Goal: Book appointment/travel/reservation

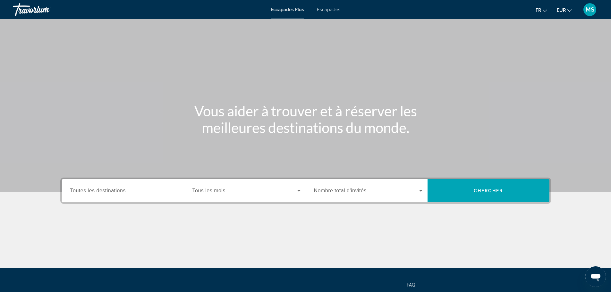
click at [126, 187] on div "Widget de recherche" at bounding box center [124, 191] width 108 height 18
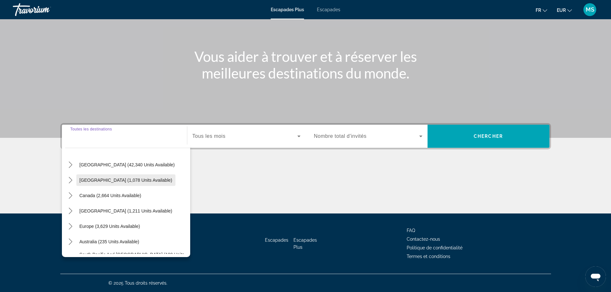
scroll to position [32, 0]
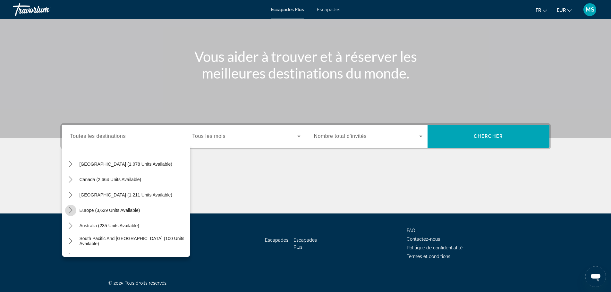
click at [70, 208] on icon "Toggle Europe (3,629 units available) submenu" at bounding box center [70, 210] width 6 height 6
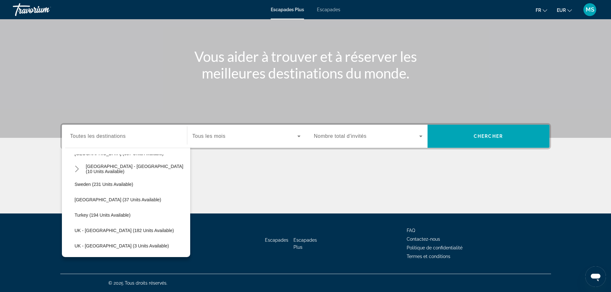
scroll to position [305, 0]
click at [95, 216] on span "Turkey (194 units available)" at bounding box center [103, 214] width 56 height 5
type input "**********"
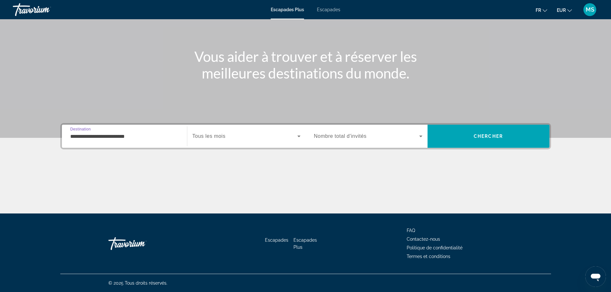
click at [223, 138] on span "Tous les mois" at bounding box center [208, 135] width 33 height 5
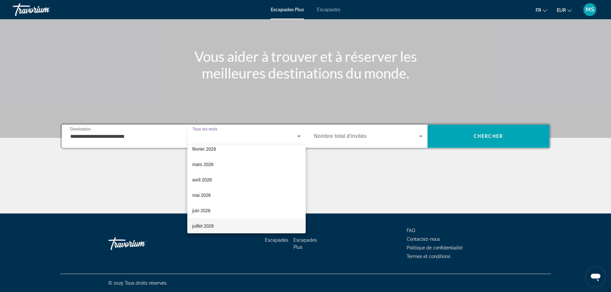
scroll to position [128, 0]
click at [200, 213] on font "septembre 2026" at bounding box center [208, 211] width 32 height 5
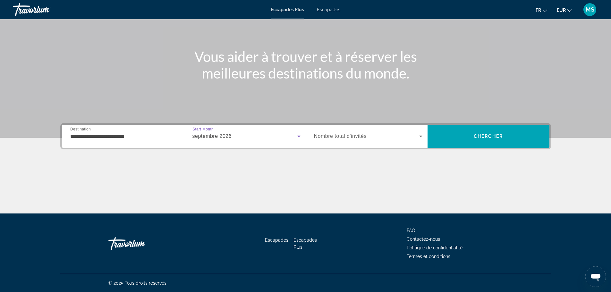
click at [419, 135] on icon "Widget de recherche" at bounding box center [421, 136] width 8 height 8
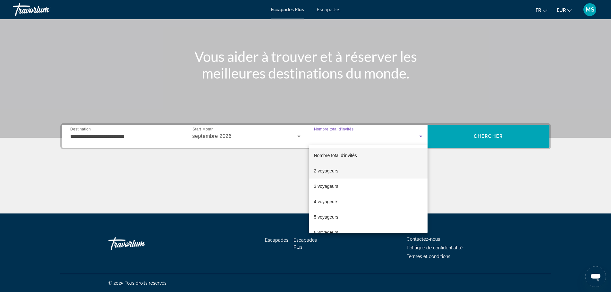
click at [336, 172] on font "2 voyageurs" at bounding box center [326, 170] width 24 height 5
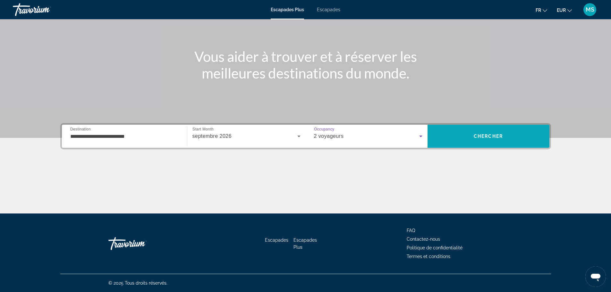
click at [480, 135] on span "Chercher" at bounding box center [488, 136] width 29 height 5
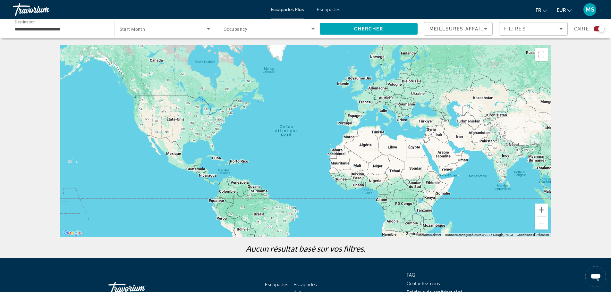
click at [208, 29] on icon "Search widget" at bounding box center [209, 29] width 8 height 8
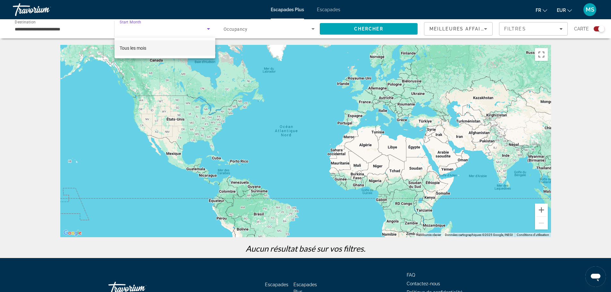
click at [140, 46] on font "Tous les mois" at bounding box center [133, 48] width 27 height 5
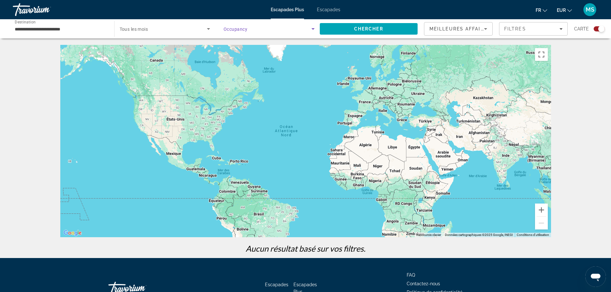
click at [313, 30] on icon "Search widget" at bounding box center [313, 29] width 8 height 8
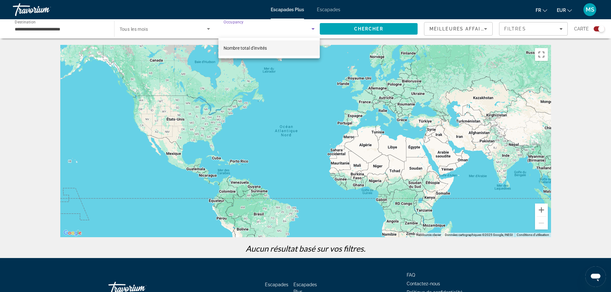
click at [276, 48] on mat-option "Nombre total d'invités" at bounding box center [268, 47] width 101 height 15
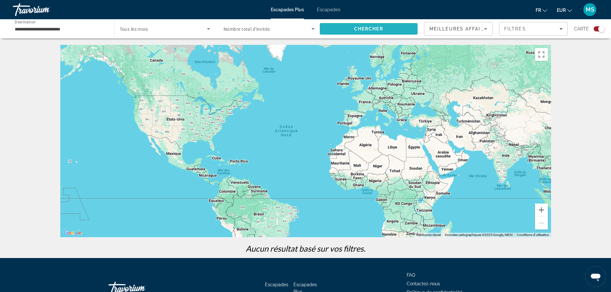
click at [364, 29] on span "Chercher" at bounding box center [368, 28] width 29 height 5
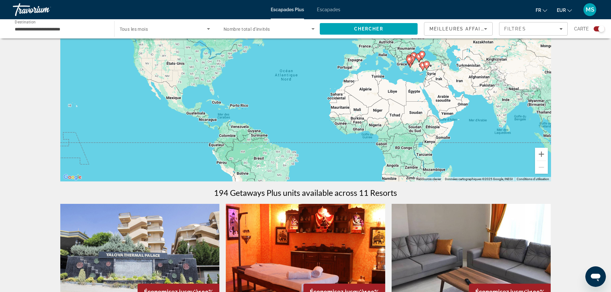
scroll to position [46, 0]
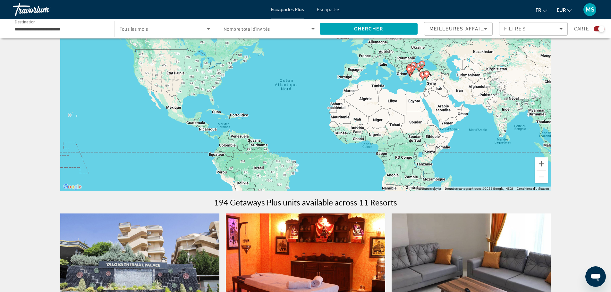
click at [421, 75] on image "Contenu principal" at bounding box center [423, 75] width 4 height 4
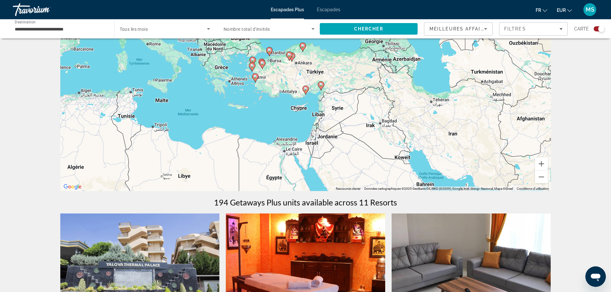
click at [270, 50] on image "Contenu principal" at bounding box center [269, 50] width 4 height 4
type input "**********"
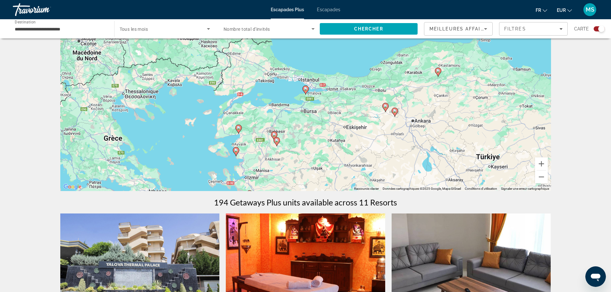
click at [236, 151] on image "Contenu principal" at bounding box center [236, 150] width 4 height 4
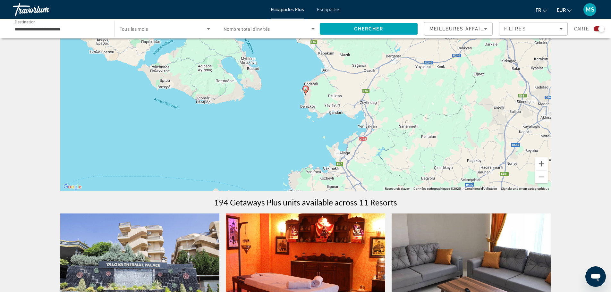
click at [305, 88] on image "Contenu principal" at bounding box center [306, 89] width 4 height 4
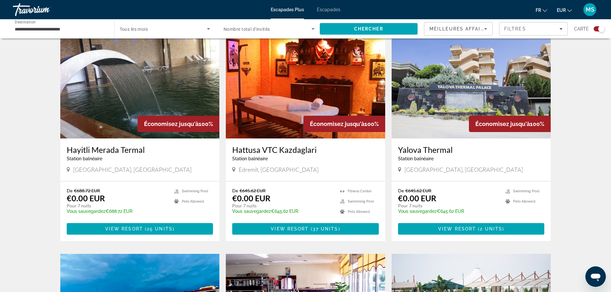
scroll to position [224, 0]
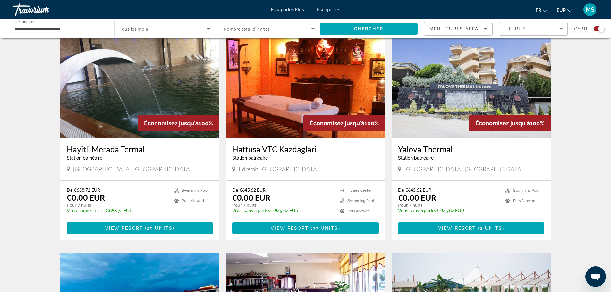
click at [127, 139] on div "Hayitli Merada Termal Station balnéaire - Ceci est une station d'adultes seulem…" at bounding box center [139, 159] width 159 height 43
click at [131, 230] on span "View Resort" at bounding box center [124, 228] width 38 height 5
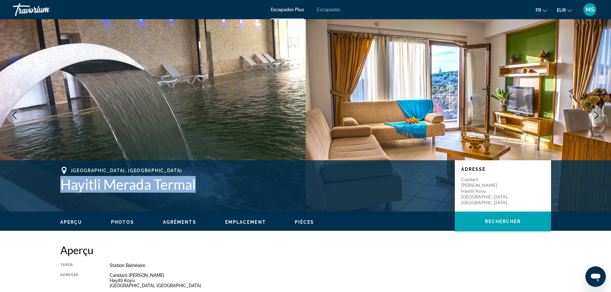
drag, startPoint x: 211, startPoint y: 186, endPoint x: 61, endPoint y: 180, distance: 150.8
click at [61, 180] on h1 "Hayitli Merada Termal" at bounding box center [254, 184] width 388 height 17
click at [209, 205] on div "Izmir, Turkey Hayitli Merada Termal Adresse Candarli Deniz Koy Sahil Yolu Hayit…" at bounding box center [305, 186] width 516 height 38
click at [202, 185] on h1 "Hayitli Merada Termal" at bounding box center [254, 184] width 388 height 17
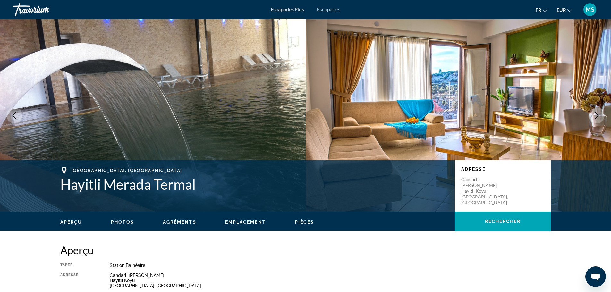
click at [202, 186] on h1 "Hayitli Merada Termal" at bounding box center [254, 184] width 388 height 17
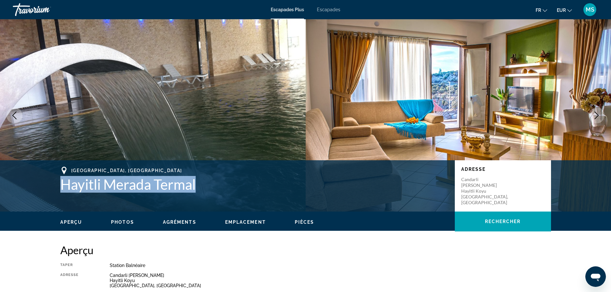
drag, startPoint x: 201, startPoint y: 185, endPoint x: 62, endPoint y: 178, distance: 139.0
click at [62, 178] on h1 "Hayitli Merada Termal" at bounding box center [254, 184] width 388 height 17
copy h1 "Hayitli Merada Termal"
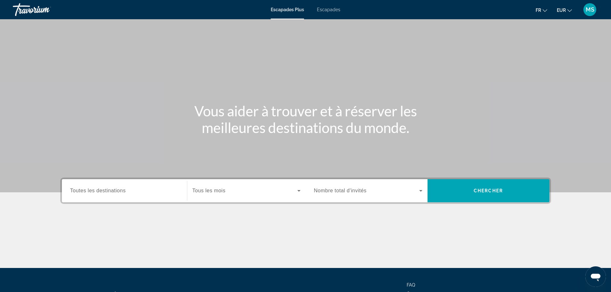
click at [338, 12] on font "Escapades" at bounding box center [328, 9] width 23 height 5
click at [318, 12] on font "Escapades" at bounding box center [328, 9] width 23 height 5
click at [119, 192] on span "Toutes les destinations" at bounding box center [97, 190] width 55 height 5
click at [119, 192] on input "Destination Toutes les destinations" at bounding box center [124, 191] width 108 height 8
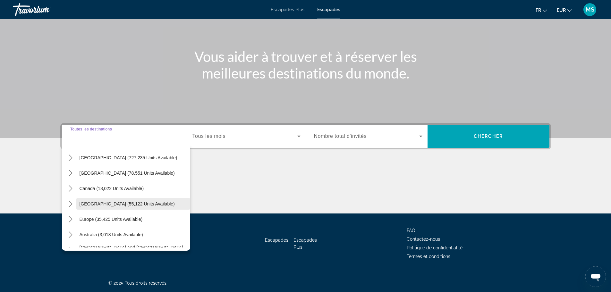
scroll to position [32, 0]
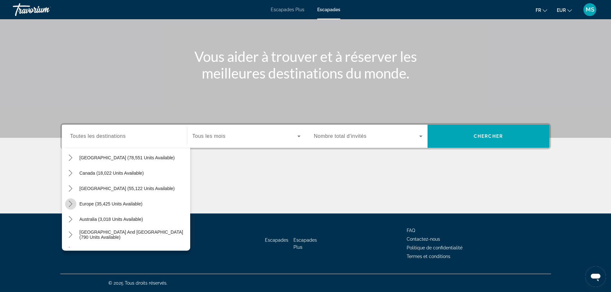
click at [71, 203] on icon "Toggle Europe (35,425 units available) submenu" at bounding box center [71, 204] width 4 height 6
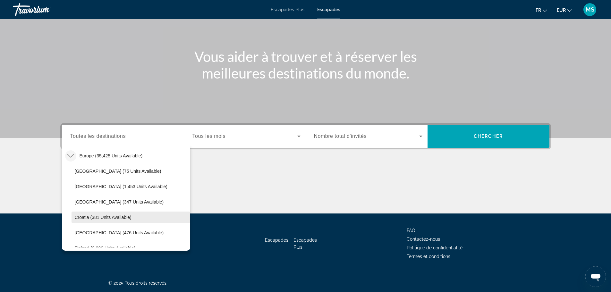
click at [105, 219] on span "Croatia (381 units available)" at bounding box center [103, 217] width 57 height 5
type input "**********"
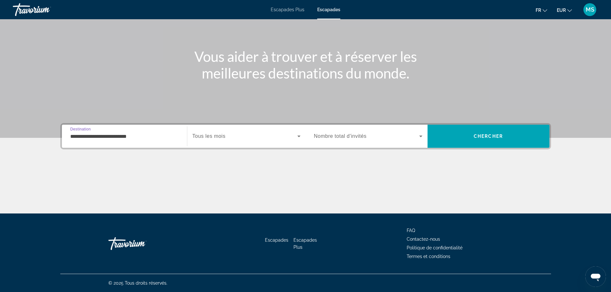
click at [297, 137] on icon "Search widget" at bounding box center [299, 136] width 8 height 8
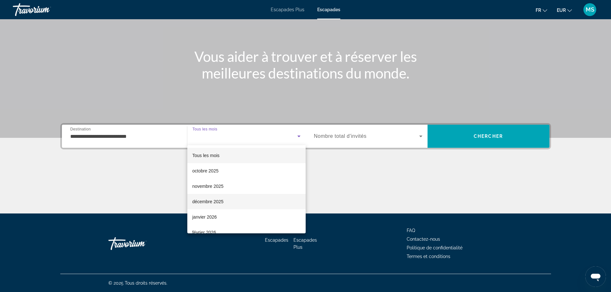
scroll to position [32, 0]
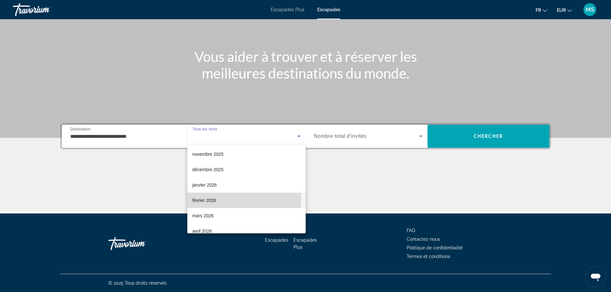
click at [211, 198] on font "février 2026" at bounding box center [204, 200] width 24 height 5
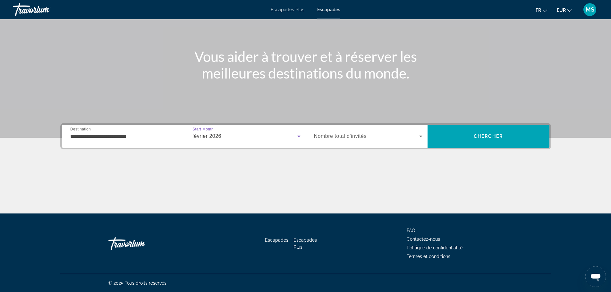
click at [419, 134] on icon "Search widget" at bounding box center [421, 136] width 8 height 8
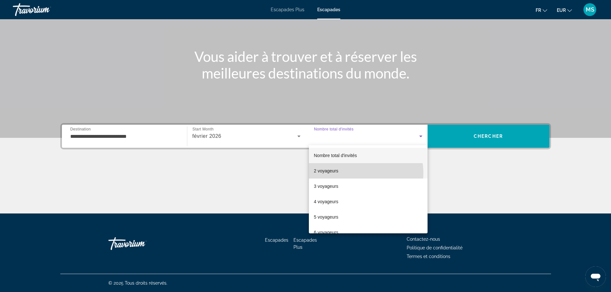
click at [354, 173] on mat-option "2 voyageurs" at bounding box center [368, 170] width 119 height 15
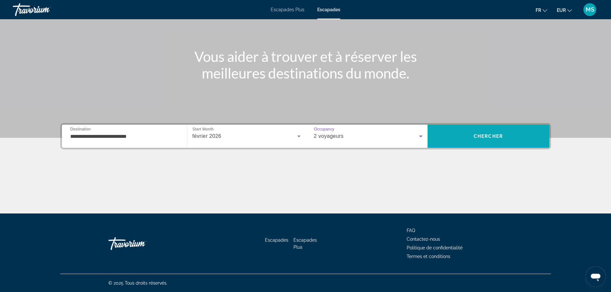
click at [500, 131] on span "Search" at bounding box center [488, 136] width 122 height 15
